Goal: Information Seeking & Learning: Learn about a topic

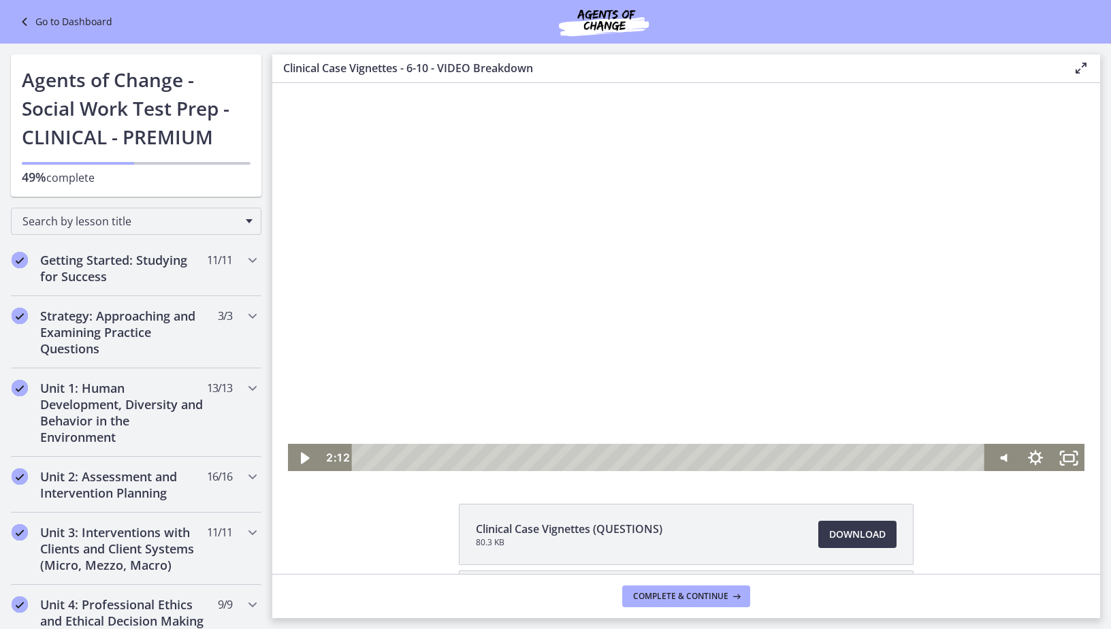
scroll to position [885, 0]
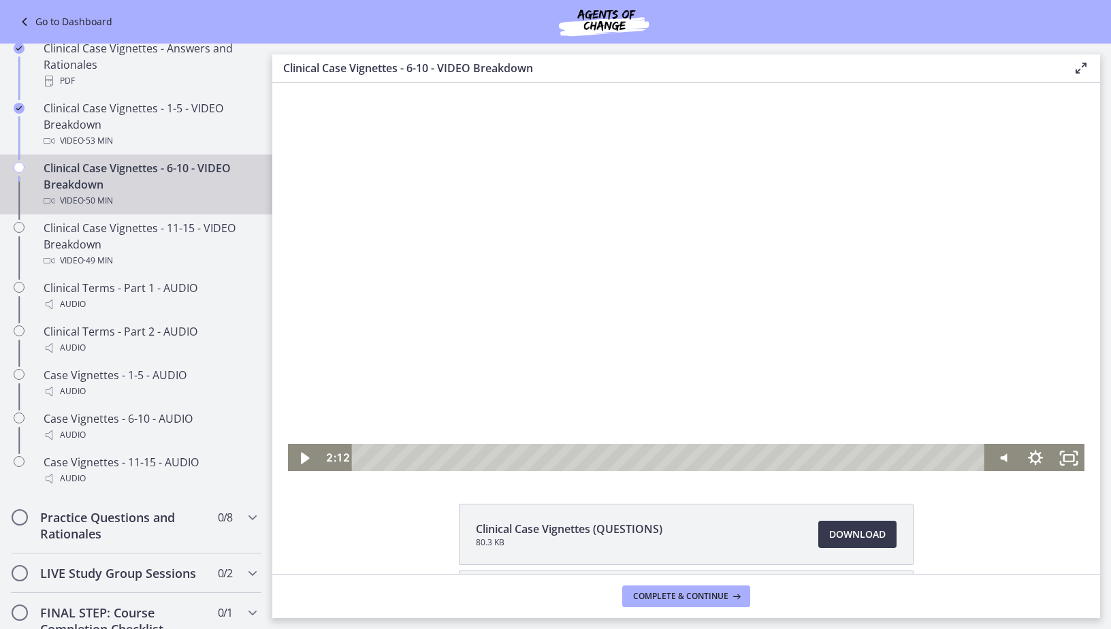
click at [607, 303] on div at bounding box center [686, 278] width 799 height 390
click at [997, 405] on div "Volume" at bounding box center [1003, 411] width 12 height 12
click at [998, 394] on div "Volume" at bounding box center [1002, 404] width 20 height 20
click at [628, 328] on div at bounding box center [686, 278] width 799 height 390
click at [484, 328] on div at bounding box center [686, 278] width 799 height 390
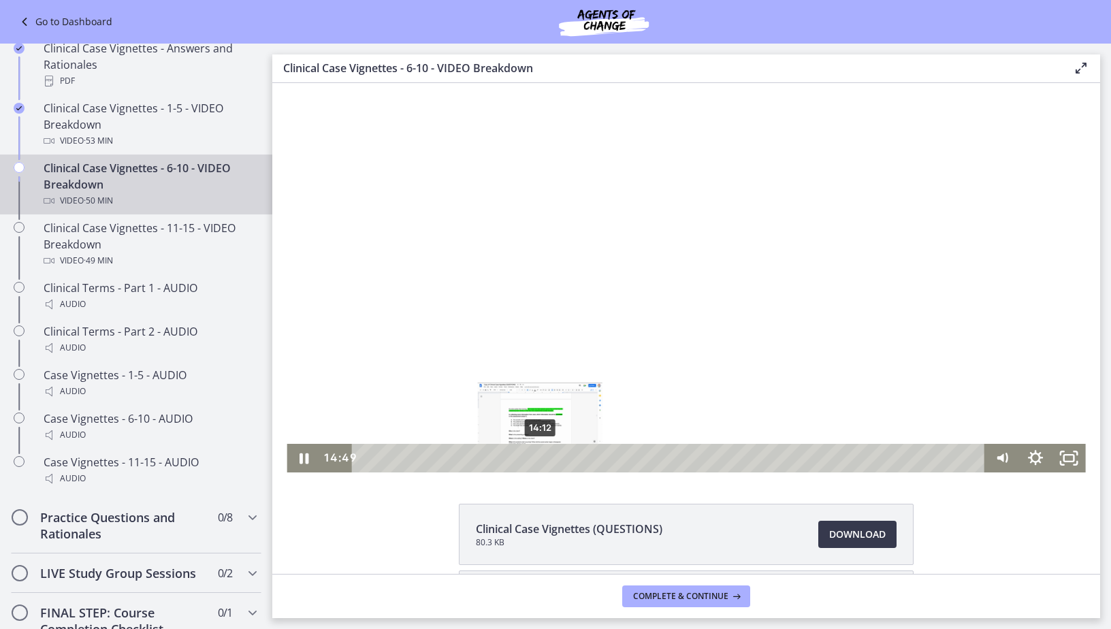
click at [535, 456] on div "14:12" at bounding box center [670, 458] width 613 height 29
click at [524, 455] on div "13:16" at bounding box center [670, 458] width 613 height 29
click at [520, 460] on div "13:00" at bounding box center [670, 458] width 613 height 29
click at [513, 462] on div "12:23" at bounding box center [670, 458] width 613 height 29
click at [507, 461] on div "11:57" at bounding box center [670, 458] width 613 height 29
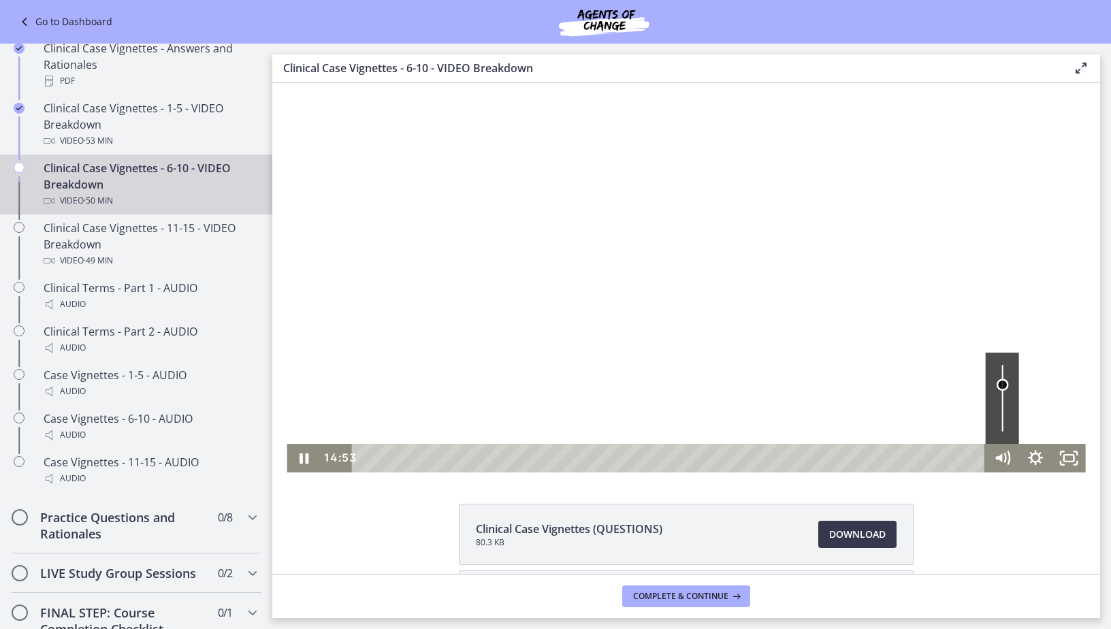
click at [999, 385] on div "Volume" at bounding box center [1002, 398] width 33 height 91
click at [1006, 528] on div "Clinical Case Vignettes (QUESTIONS) 80.3 KB Download Opens in a new window Clin…" at bounding box center [686, 600] width 828 height 193
click at [994, 376] on div "Volume" at bounding box center [1002, 376] width 20 height 20
click at [731, 252] on div at bounding box center [686, 278] width 799 height 390
click at [519, 347] on div at bounding box center [686, 278] width 799 height 390
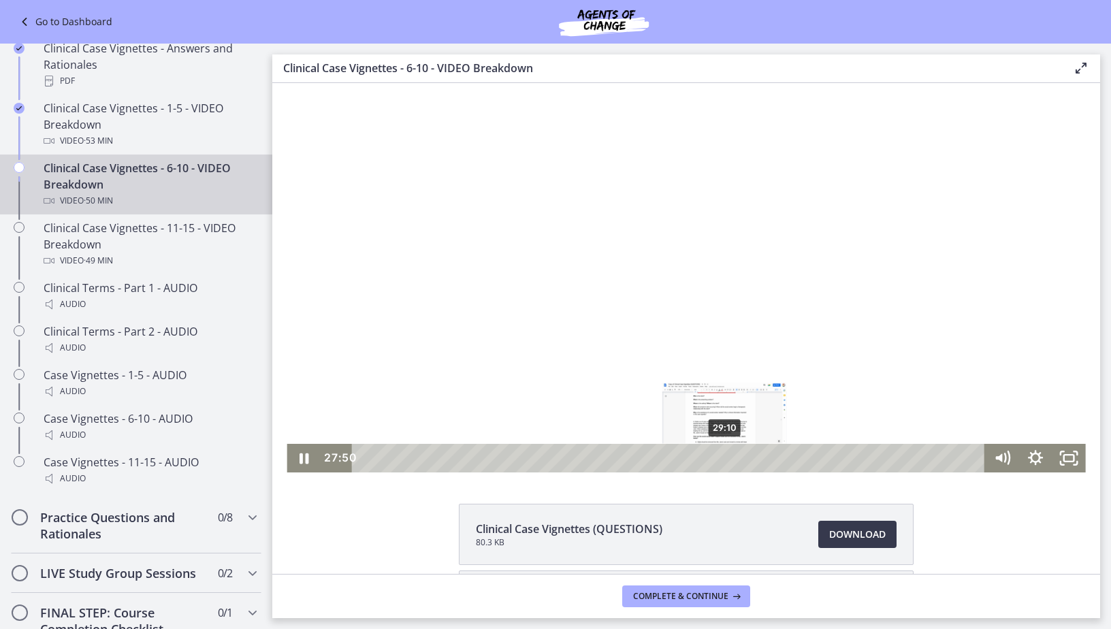
click at [721, 458] on div "29:10" at bounding box center [670, 458] width 613 height 29
click at [727, 457] on div "29:43" at bounding box center [670, 458] width 613 height 29
click at [735, 454] on div "30:20" at bounding box center [670, 458] width 613 height 29
click at [753, 456] on div "31:46" at bounding box center [670, 458] width 613 height 29
click at [820, 458] on div "37:12" at bounding box center [670, 458] width 613 height 29
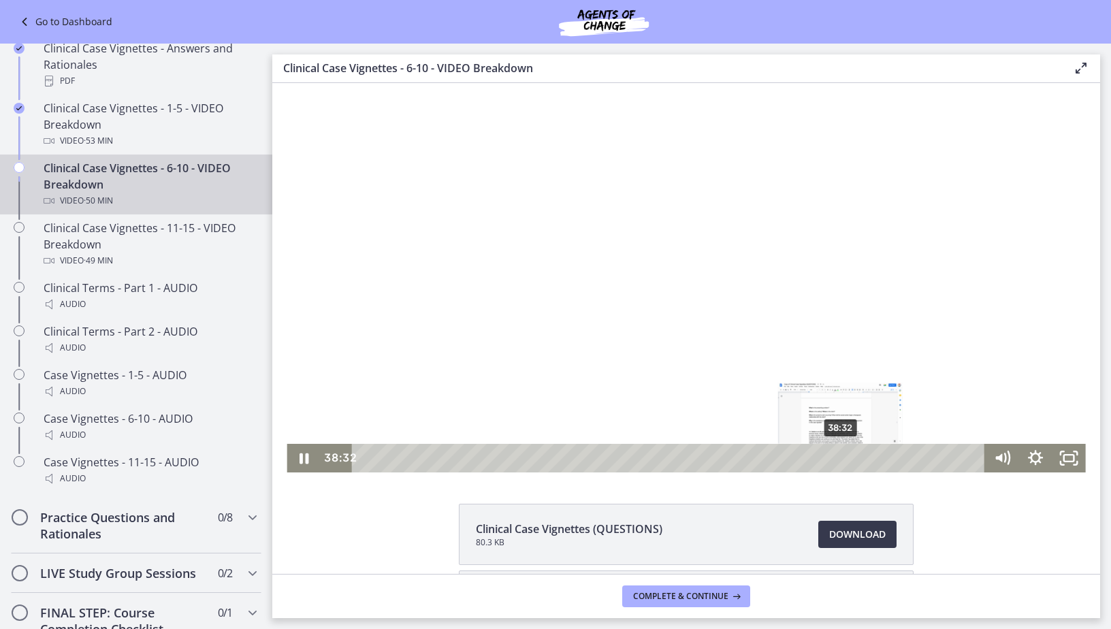
click at [836, 455] on div "38:32" at bounding box center [670, 458] width 613 height 29
click at [836, 455] on div "Playbar" at bounding box center [841, 459] width 10 height 10
click at [849, 459] on div "39:31" at bounding box center [670, 458] width 613 height 29
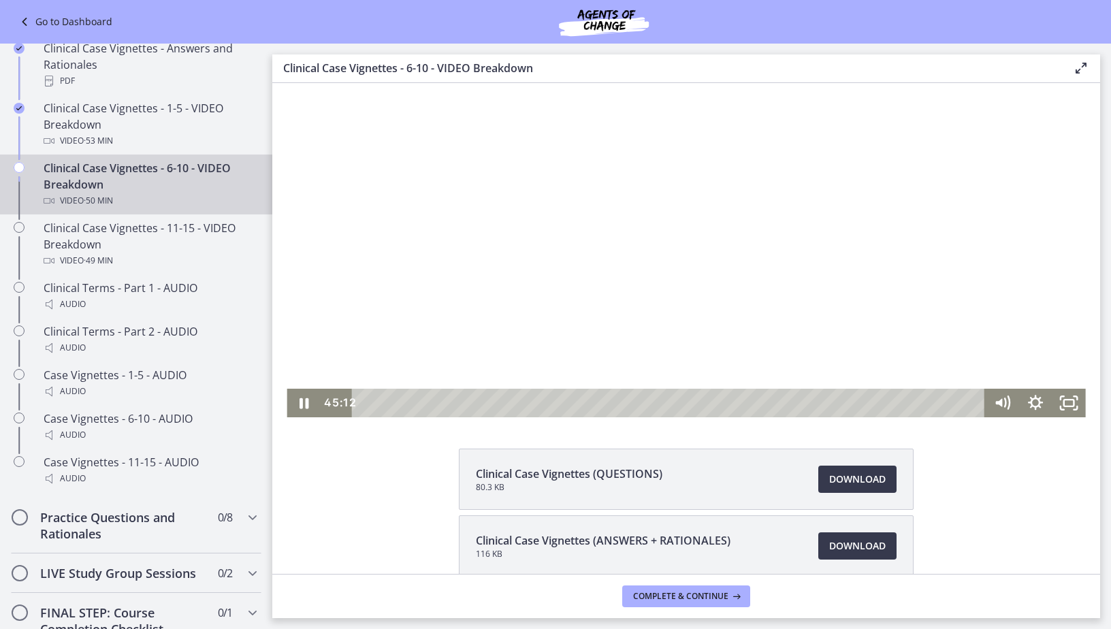
scroll to position [0, 0]
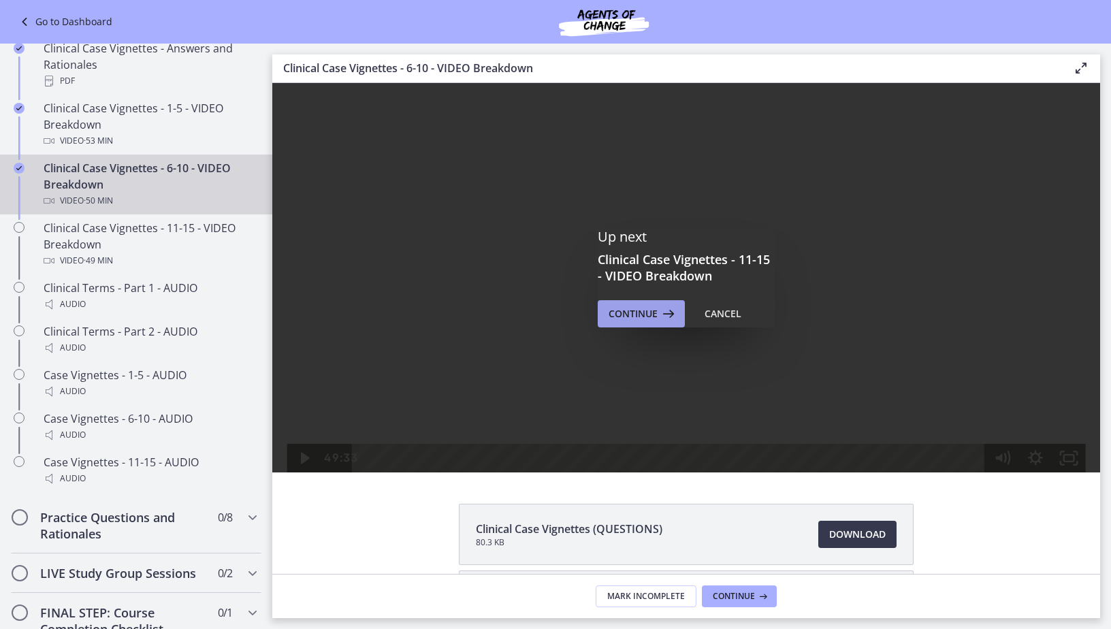
click at [624, 319] on span "Continue" at bounding box center [633, 314] width 49 height 16
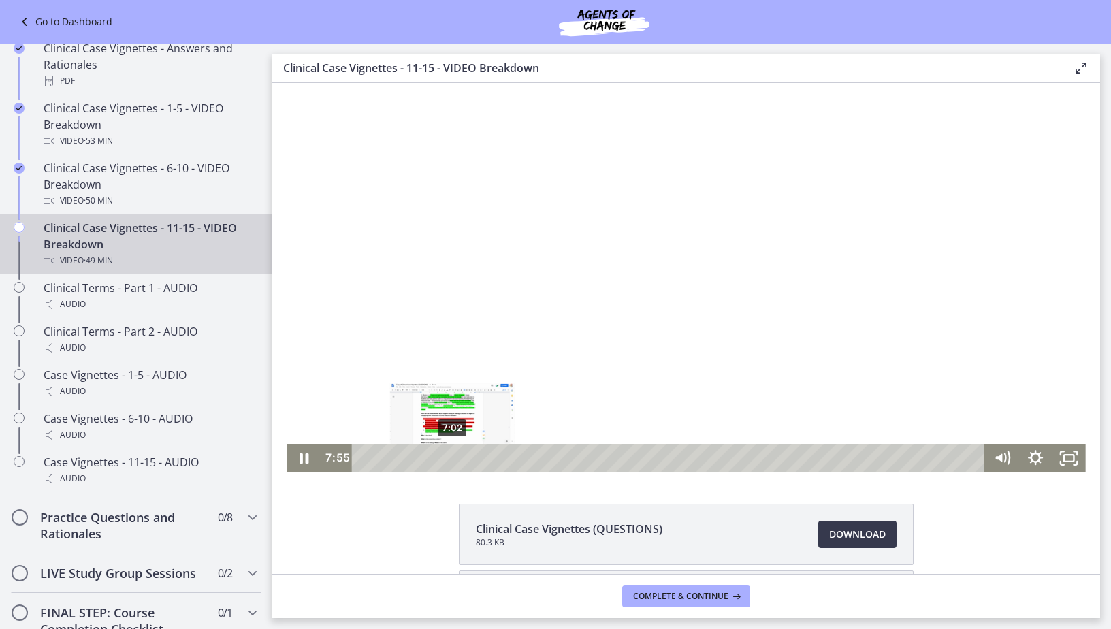
click at [447, 458] on div "7:02" at bounding box center [670, 458] width 613 height 29
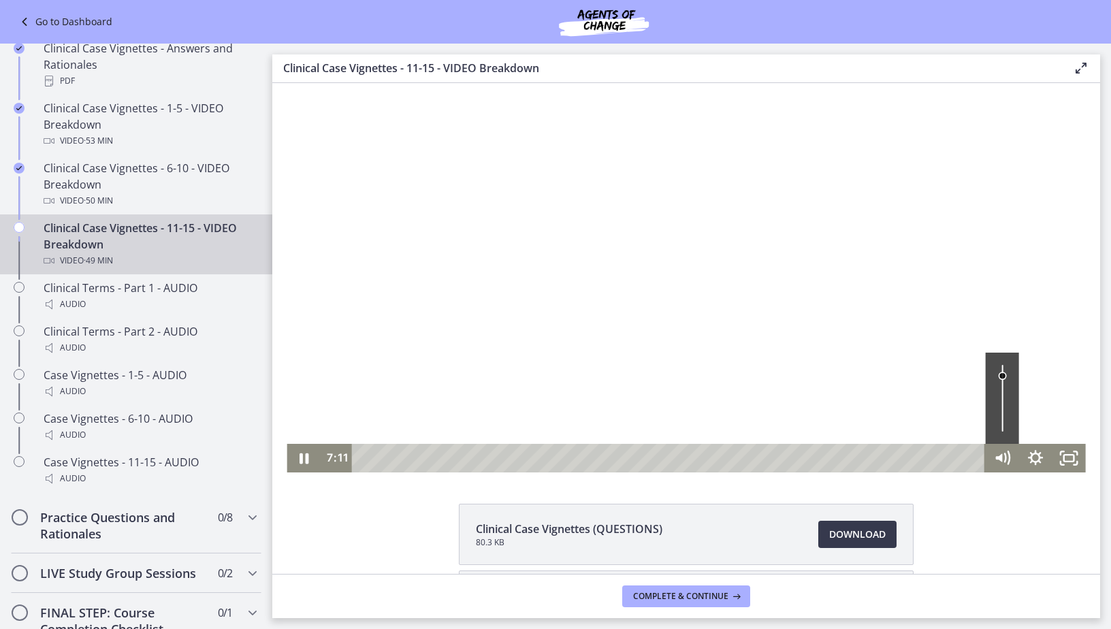
click at [998, 385] on div "Volume" at bounding box center [1002, 398] width 33 height 91
click at [475, 458] on div "9:16" at bounding box center [670, 458] width 613 height 29
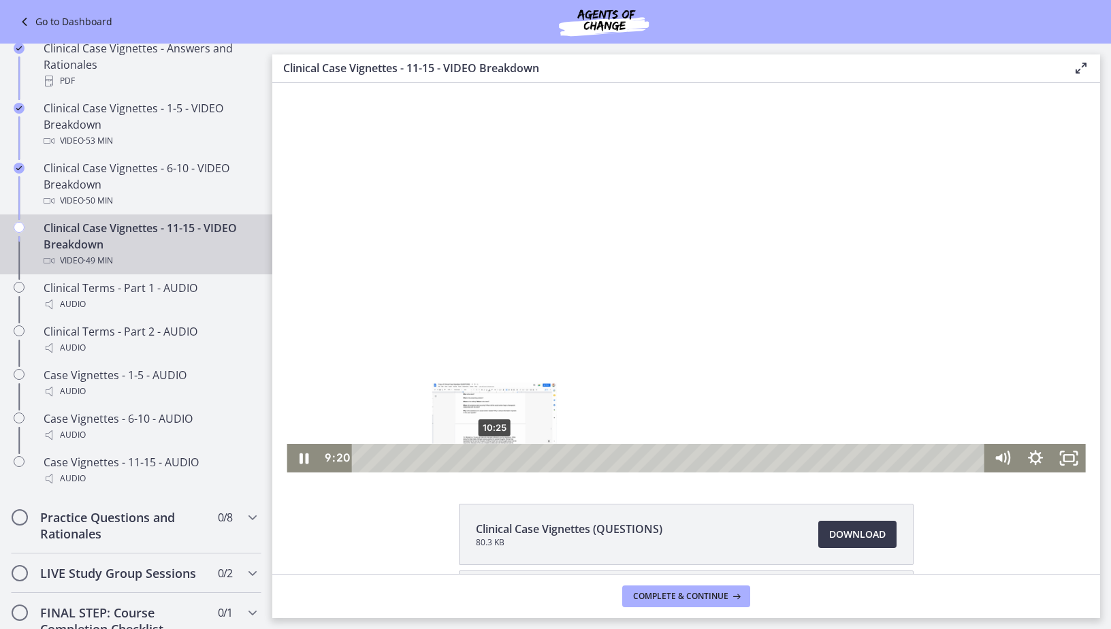
click at [489, 456] on div "10:25" at bounding box center [670, 458] width 613 height 29
click at [619, 309] on div at bounding box center [686, 278] width 799 height 390
